Goal: Information Seeking & Learning: Learn about a topic

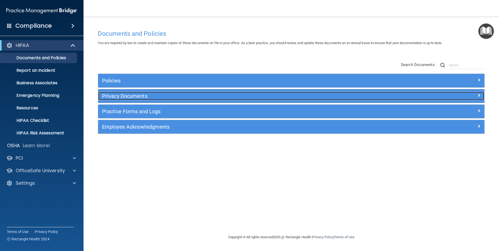
click at [128, 95] on h5 "Privacy Documents" at bounding box center [243, 96] width 282 height 6
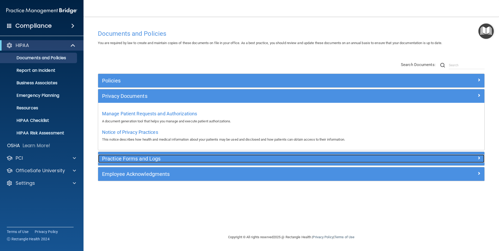
click at [132, 160] on h5 "Practice Forms and Logs" at bounding box center [243, 159] width 282 height 6
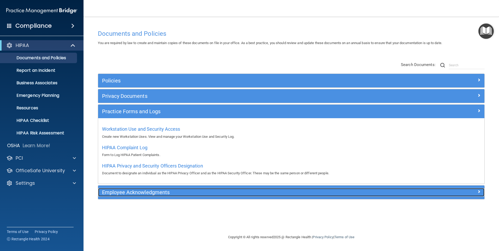
click at [131, 192] on h5 "Employee Acknowledgments" at bounding box center [243, 192] width 282 height 6
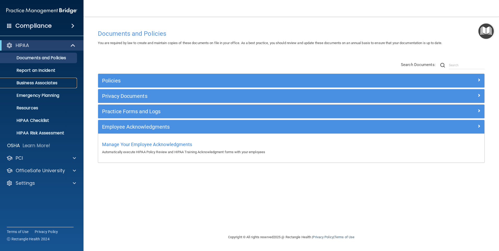
click at [41, 80] on p "Business Associates" at bounding box center [38, 82] width 71 height 5
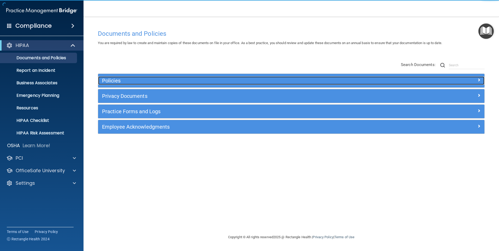
click at [120, 83] on h5 "Policies" at bounding box center [243, 81] width 282 height 6
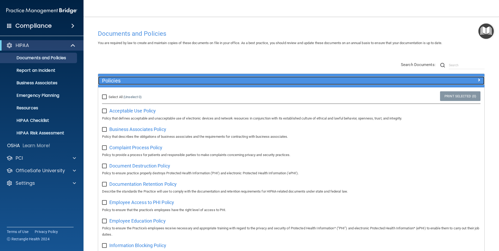
click at [120, 83] on h5 "Policies" at bounding box center [243, 81] width 282 height 6
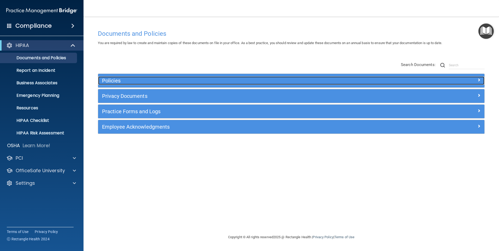
click at [120, 83] on h5 "Policies" at bounding box center [243, 81] width 282 height 6
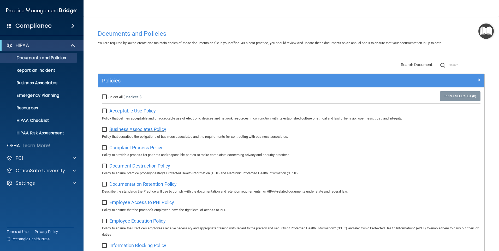
click at [125, 128] on span "Business Associates Policy" at bounding box center [137, 128] width 57 height 5
click at [27, 85] on p "Business Associates" at bounding box center [38, 82] width 71 height 5
